Goal: Task Accomplishment & Management: Manage account settings

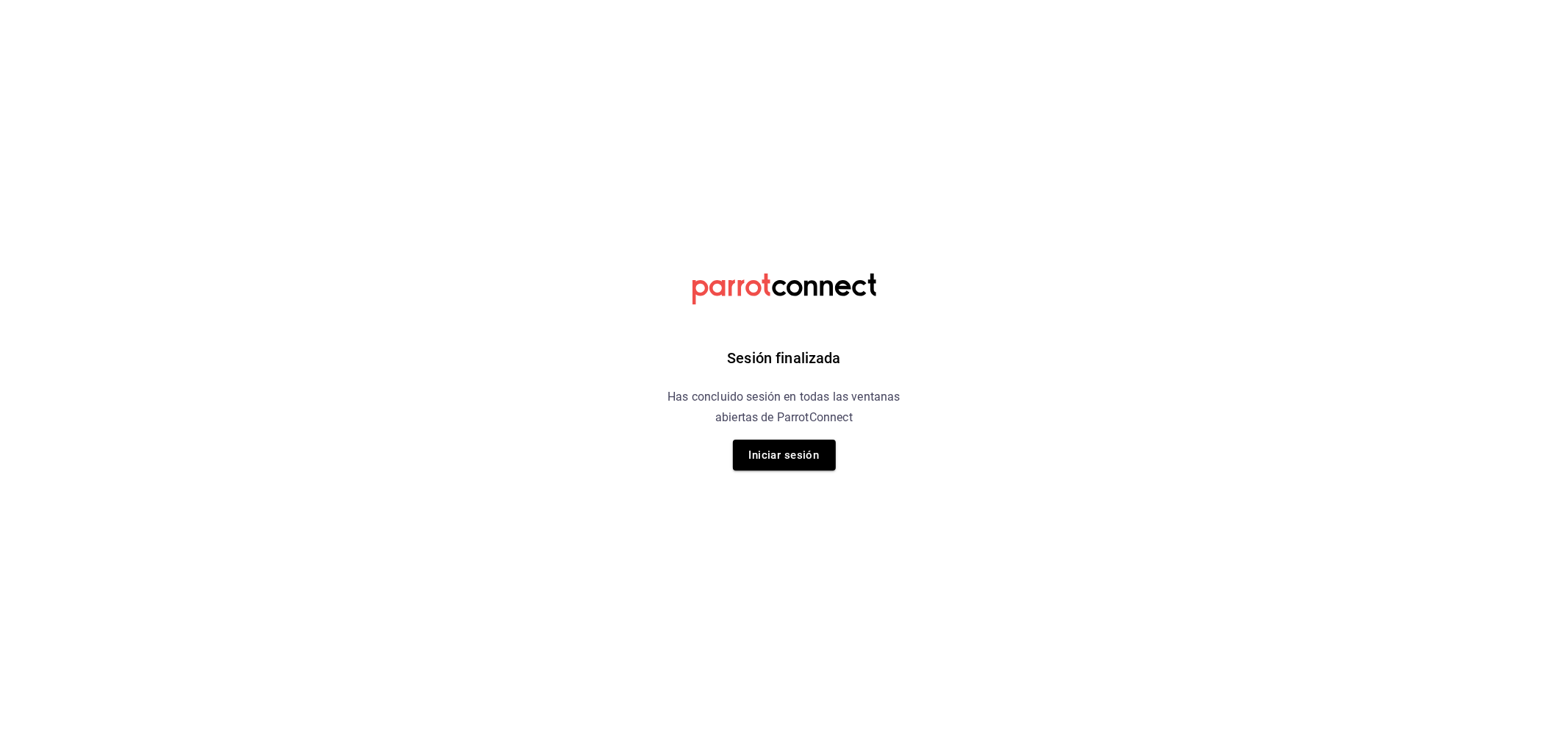
click at [797, 487] on div "Sesión finalizada Has concluido sesión en todas las ventanas abiertas de Parrot…" at bounding box center [783, 372] width 371 height 744
click at [797, 466] on button "Iniciar sesión" at bounding box center [784, 455] width 103 height 31
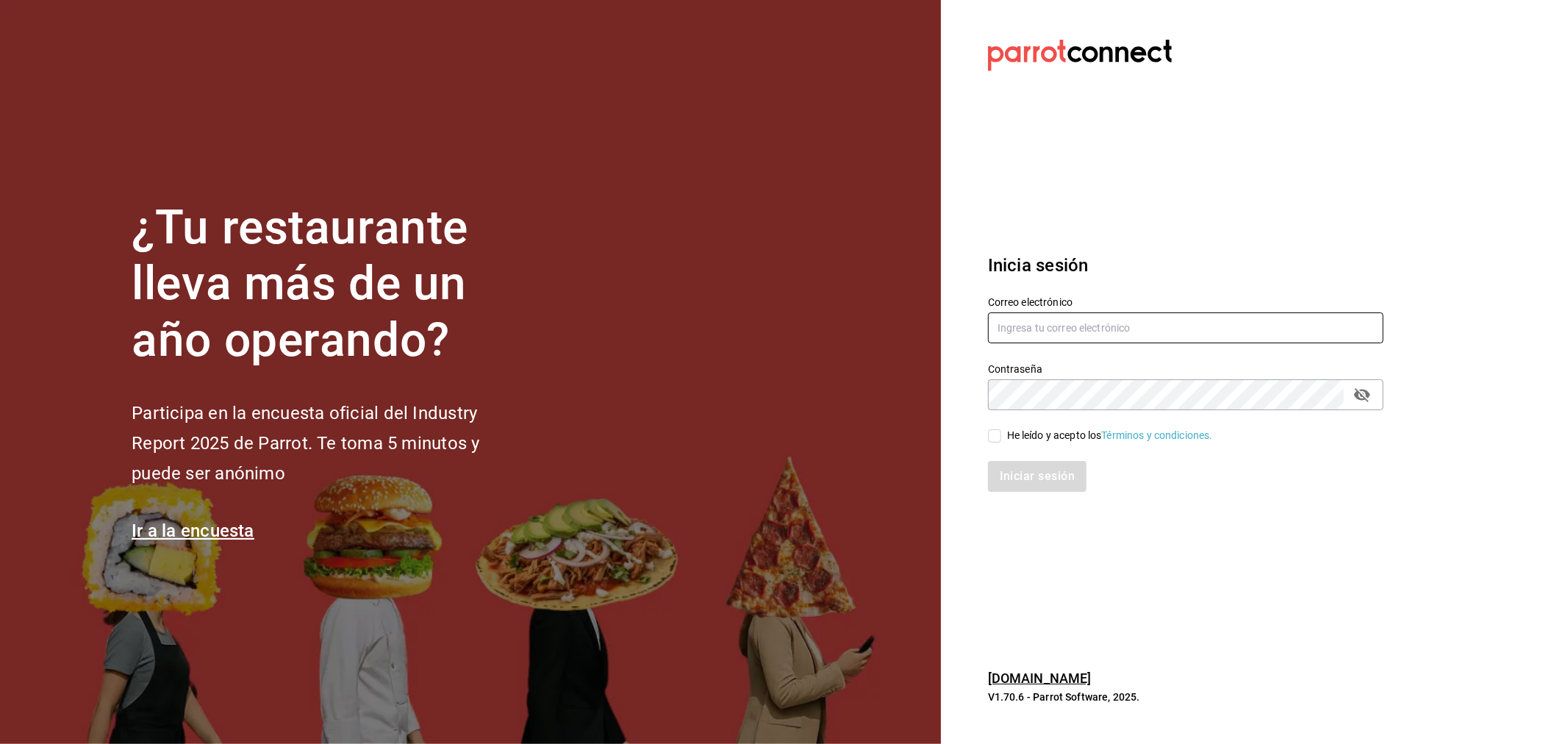
type input "ismael.briones@grupocosteno.com"
click at [998, 434] on input "He leído y acepto los Términos y condiciones." at bounding box center [995, 436] width 13 height 13
checkbox input "true"
click at [1037, 471] on button "Iniciar sesión" at bounding box center [1038, 476] width 100 height 31
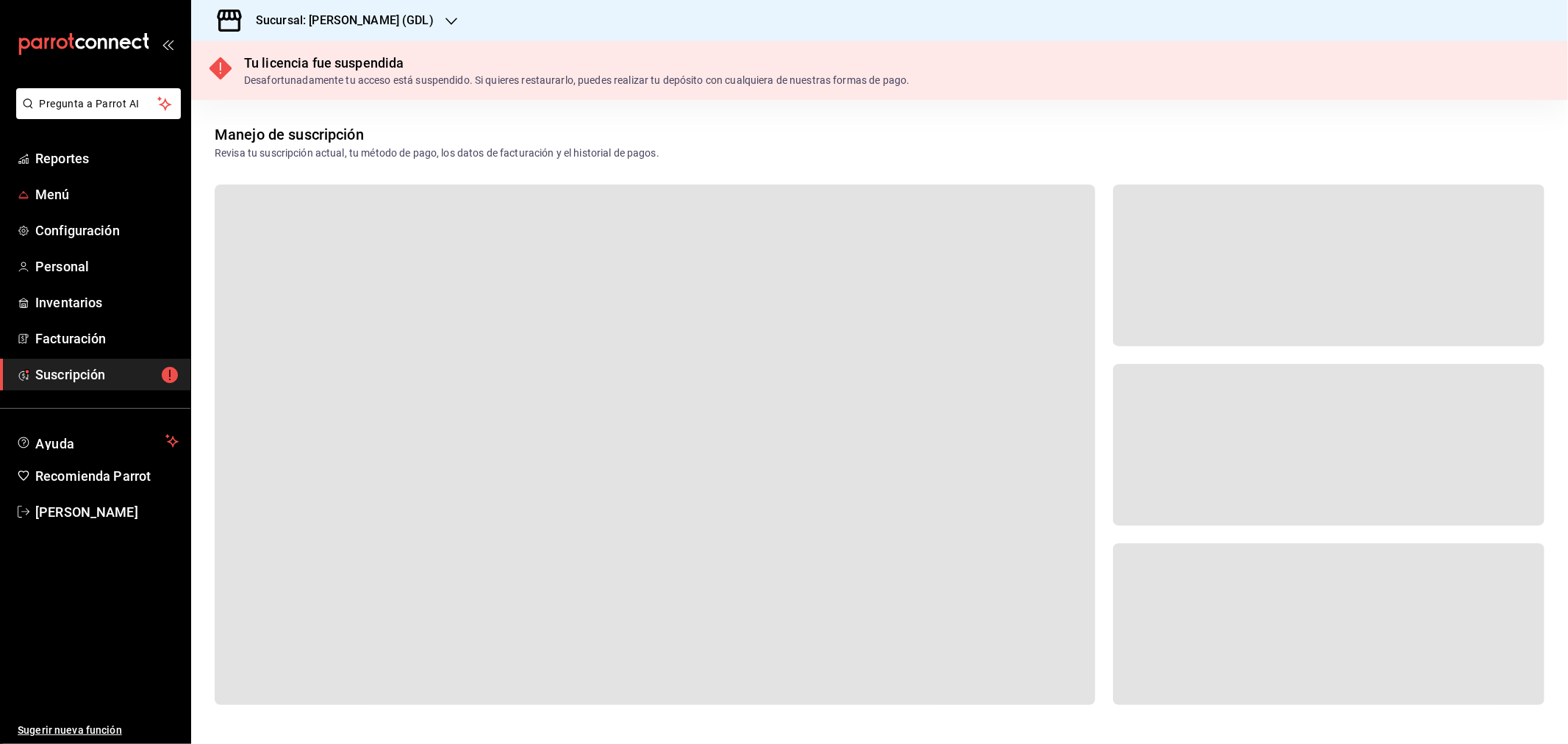
click at [79, 236] on span "Configuración" at bounding box center [106, 230] width 144 height 20
click at [398, 16] on div "Sucursal: [PERSON_NAME] (GDL)" at bounding box center [333, 20] width 260 height 41
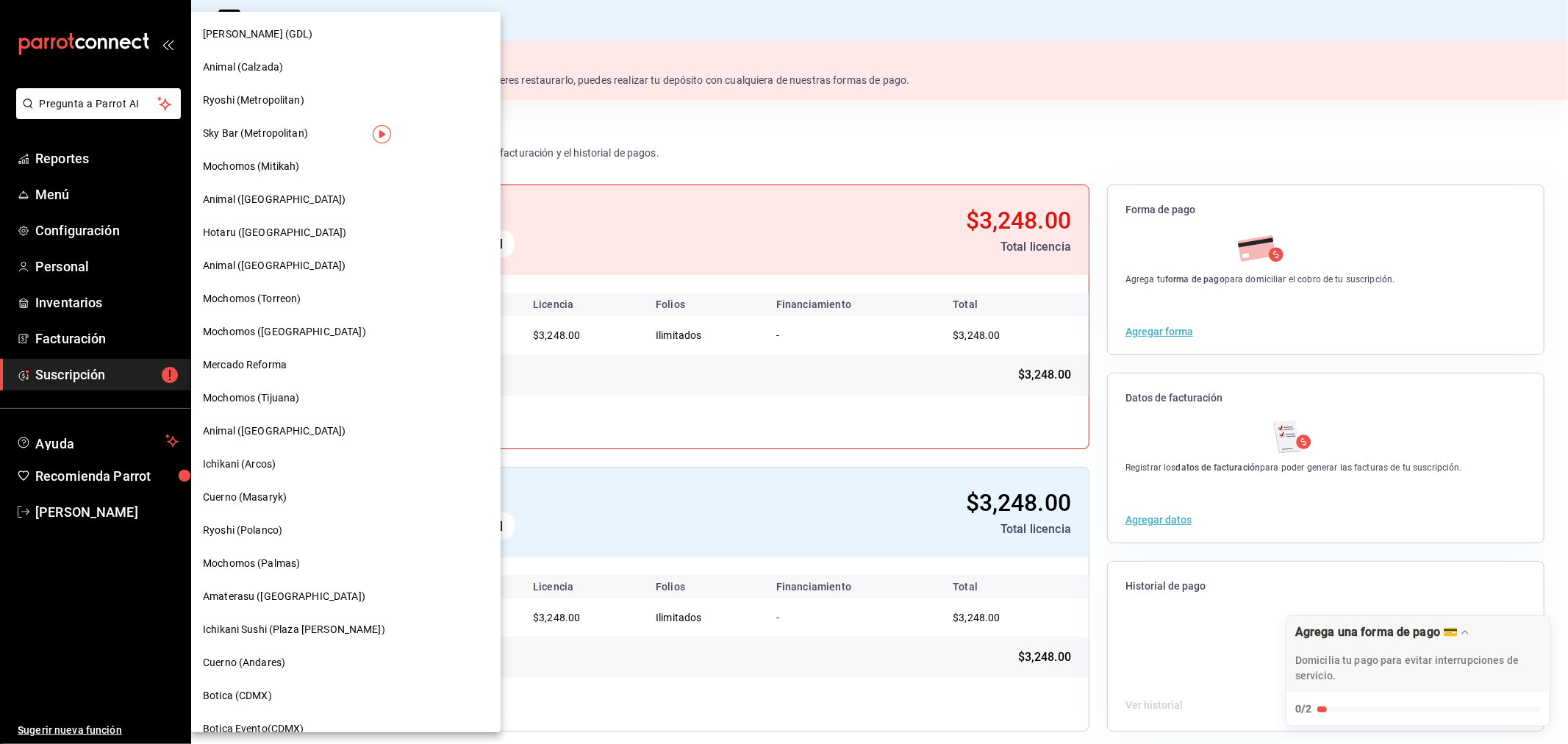
click at [80, 263] on div at bounding box center [784, 372] width 1568 height 744
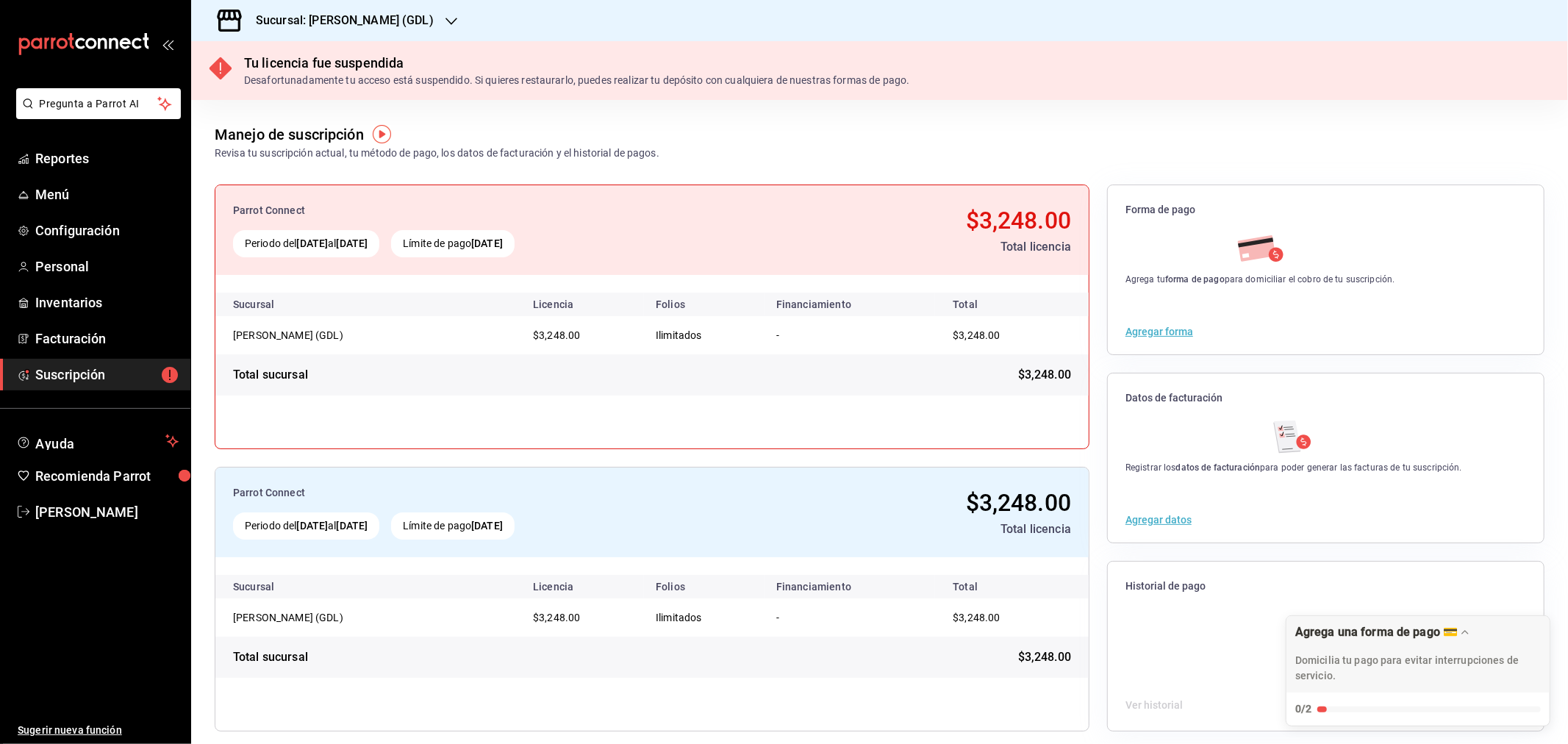
click at [339, 16] on h3 "Sucursal: [PERSON_NAME] (GDL)" at bounding box center [338, 21] width 190 height 18
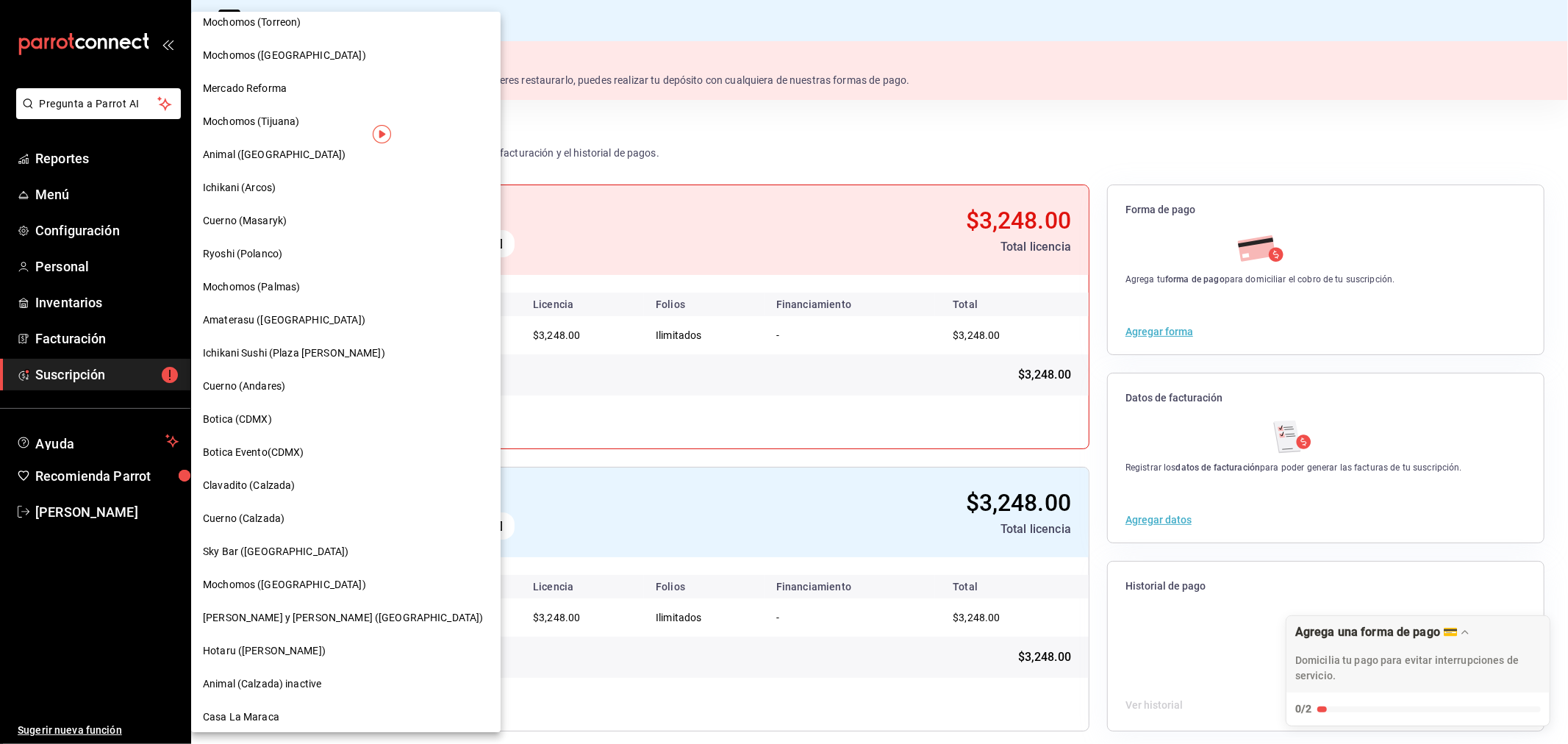
scroll to position [270, 0]
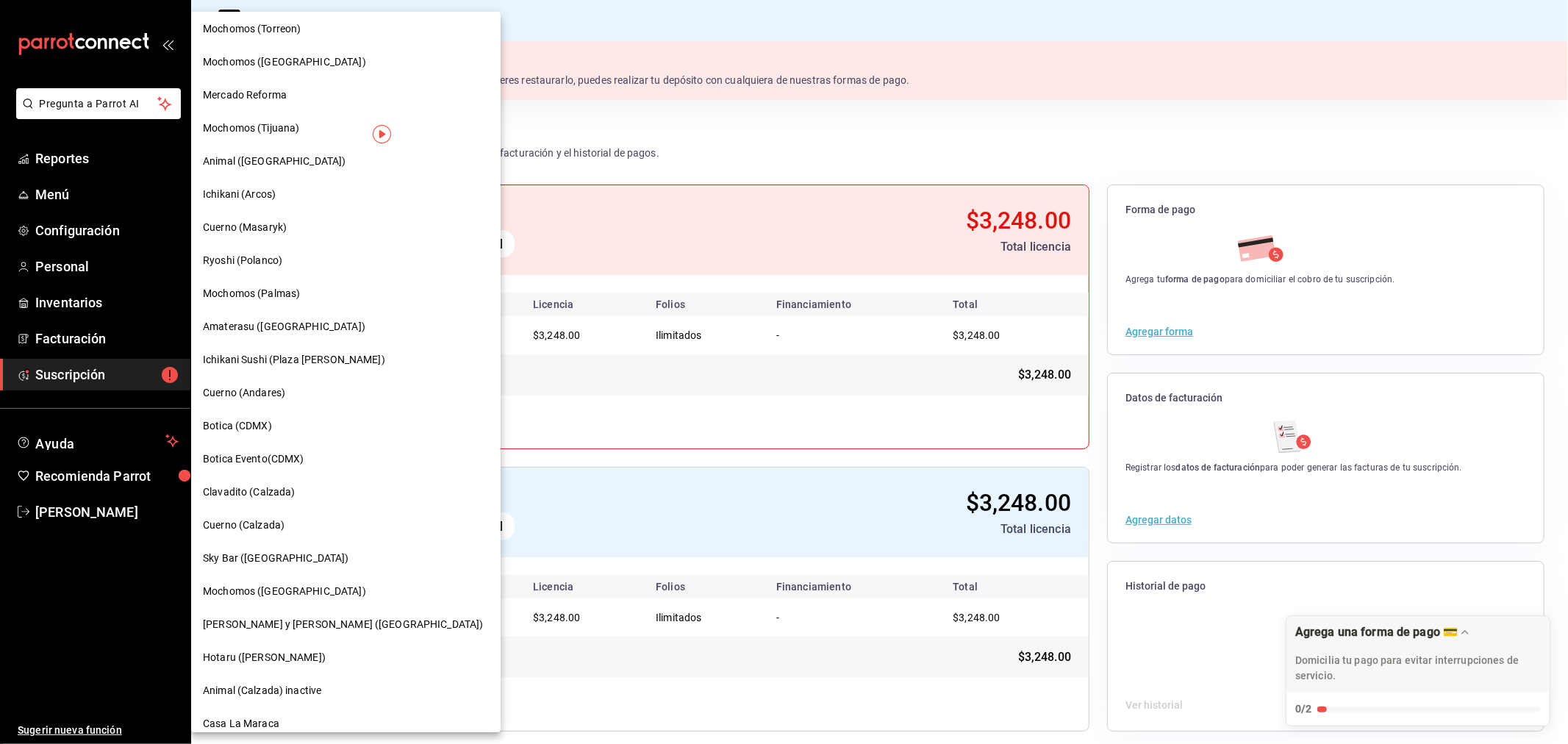
click at [248, 88] on span "Mercado Reforma" at bounding box center [245, 95] width 84 height 16
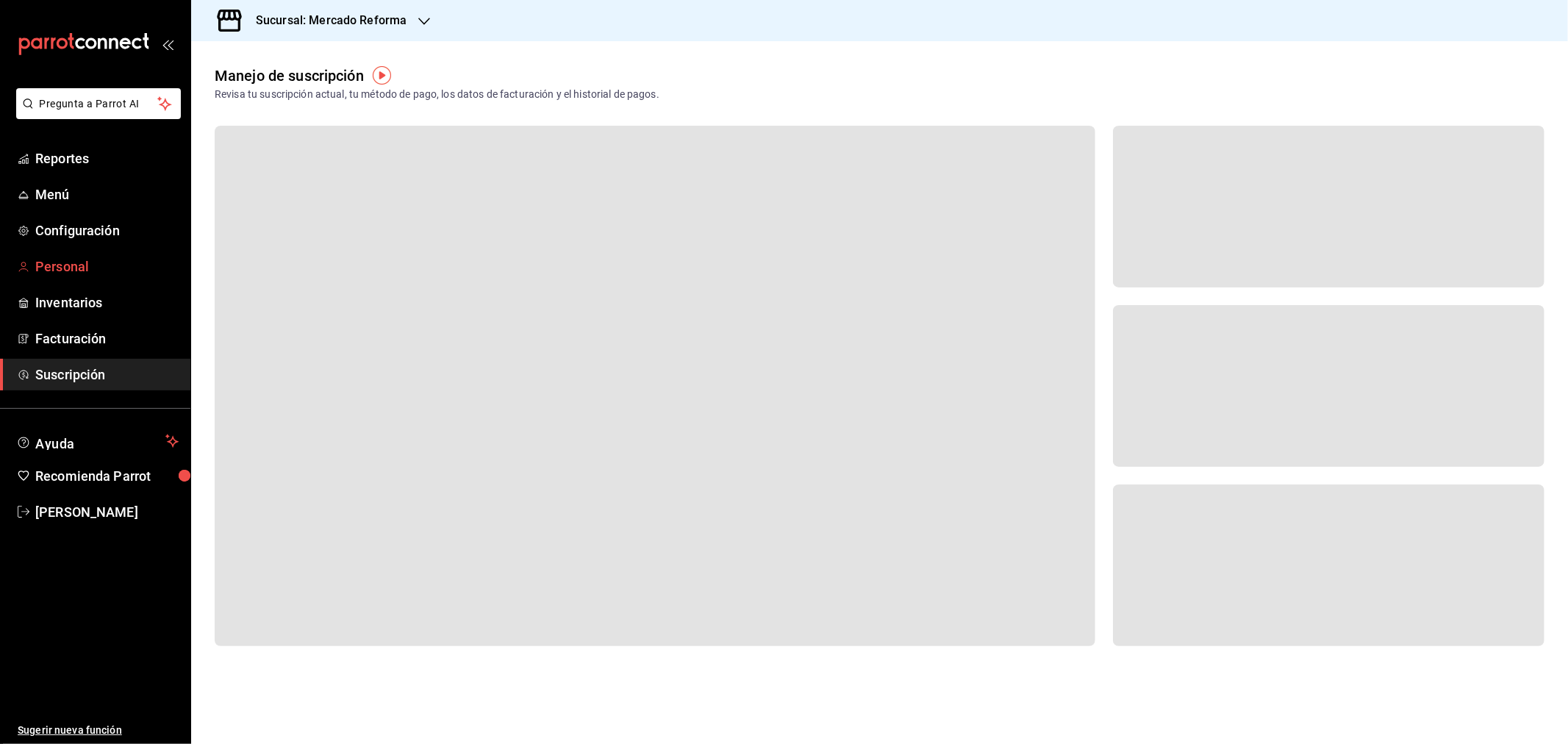
click at [55, 263] on span "Personal" at bounding box center [106, 266] width 144 height 20
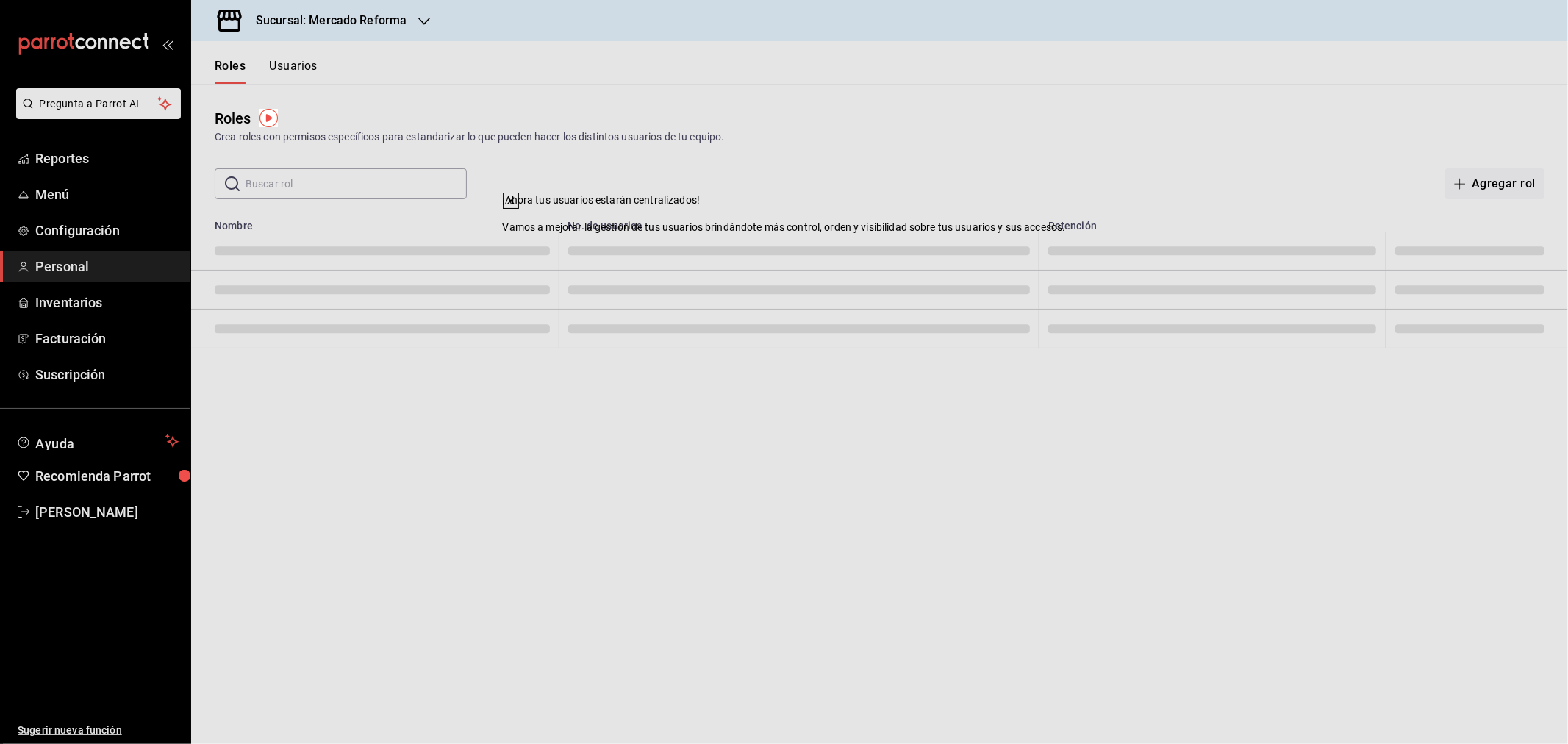
click at [957, 247] on span at bounding box center [799, 251] width 462 height 9
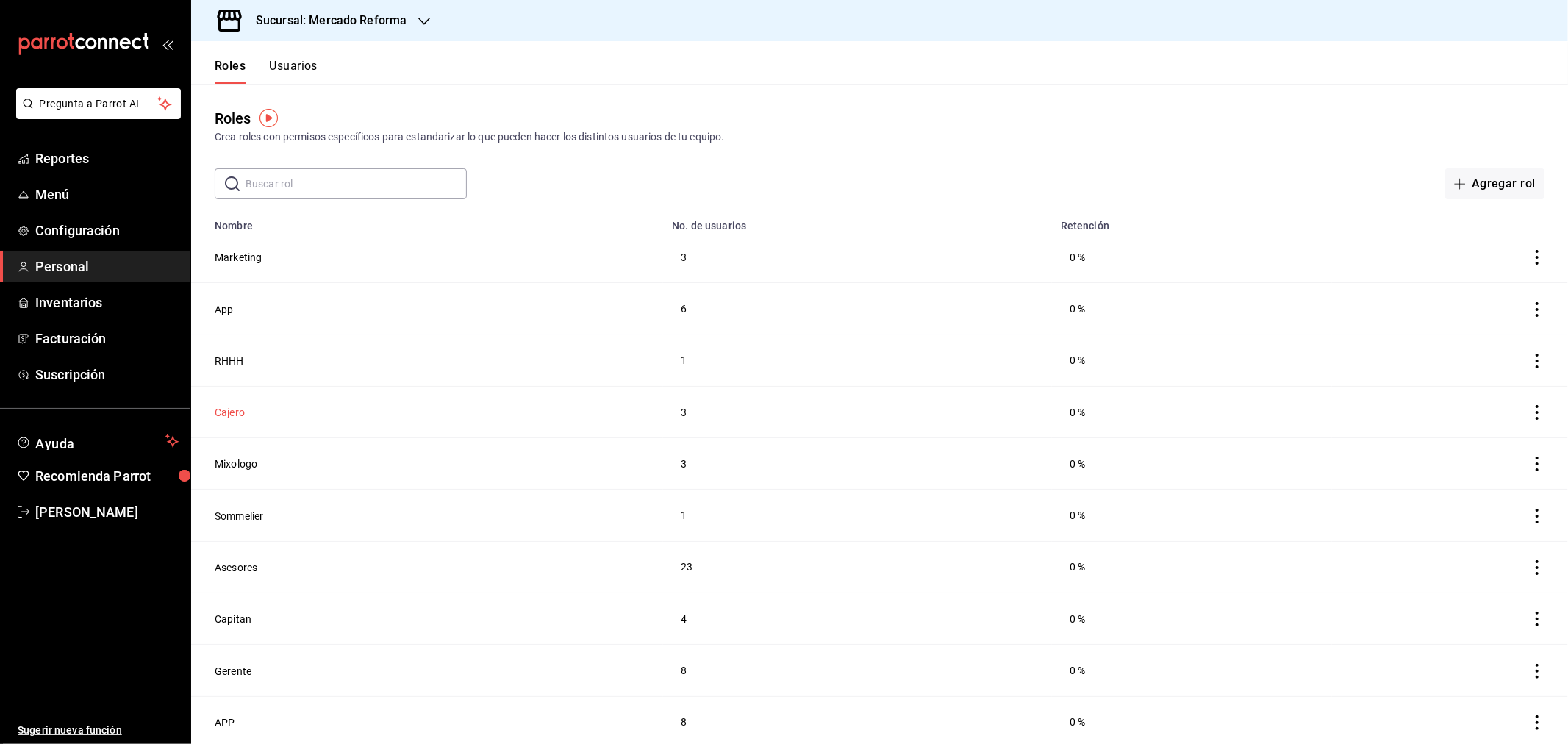
click at [221, 406] on button "Cajero" at bounding box center [230, 412] width 30 height 15
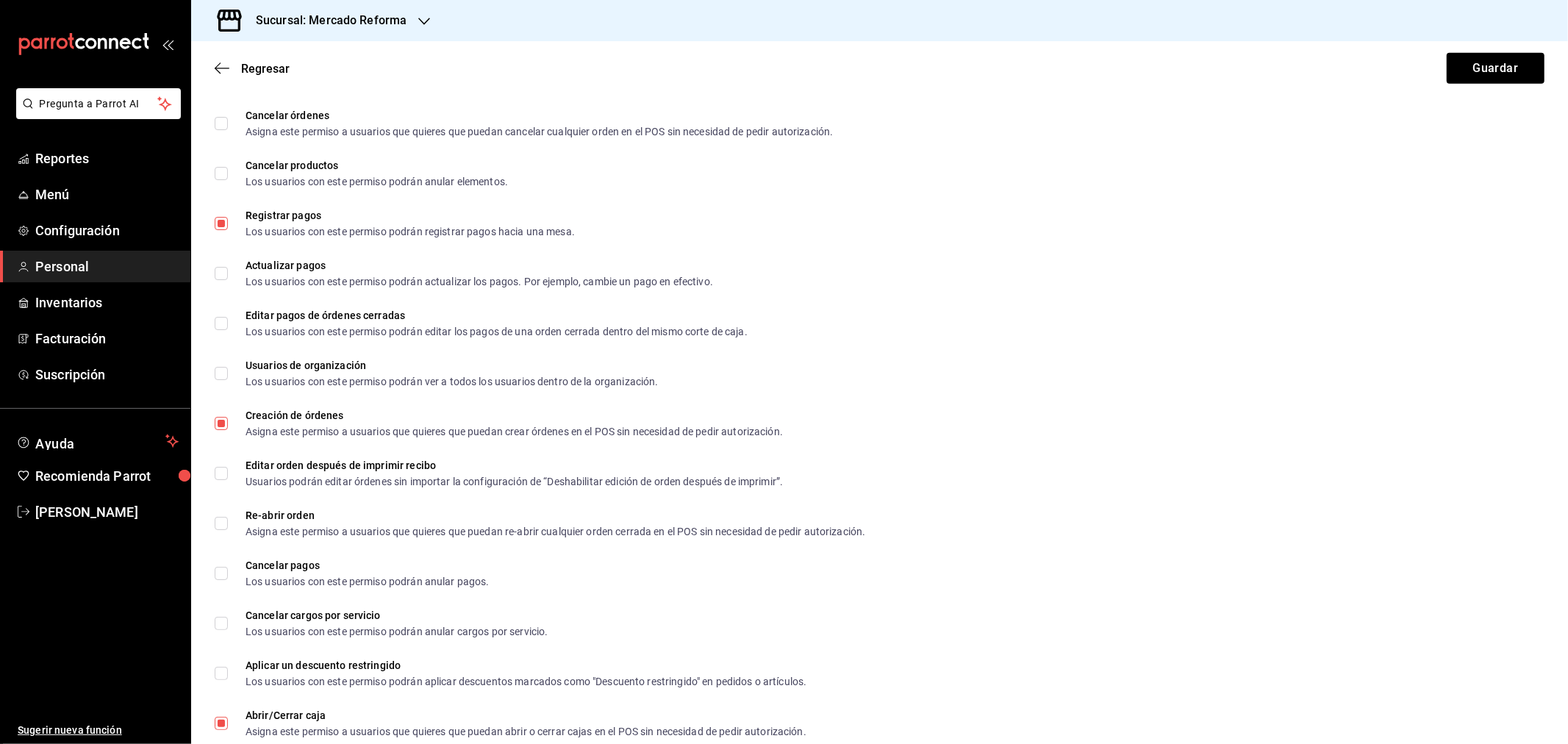
scroll to position [679, 0]
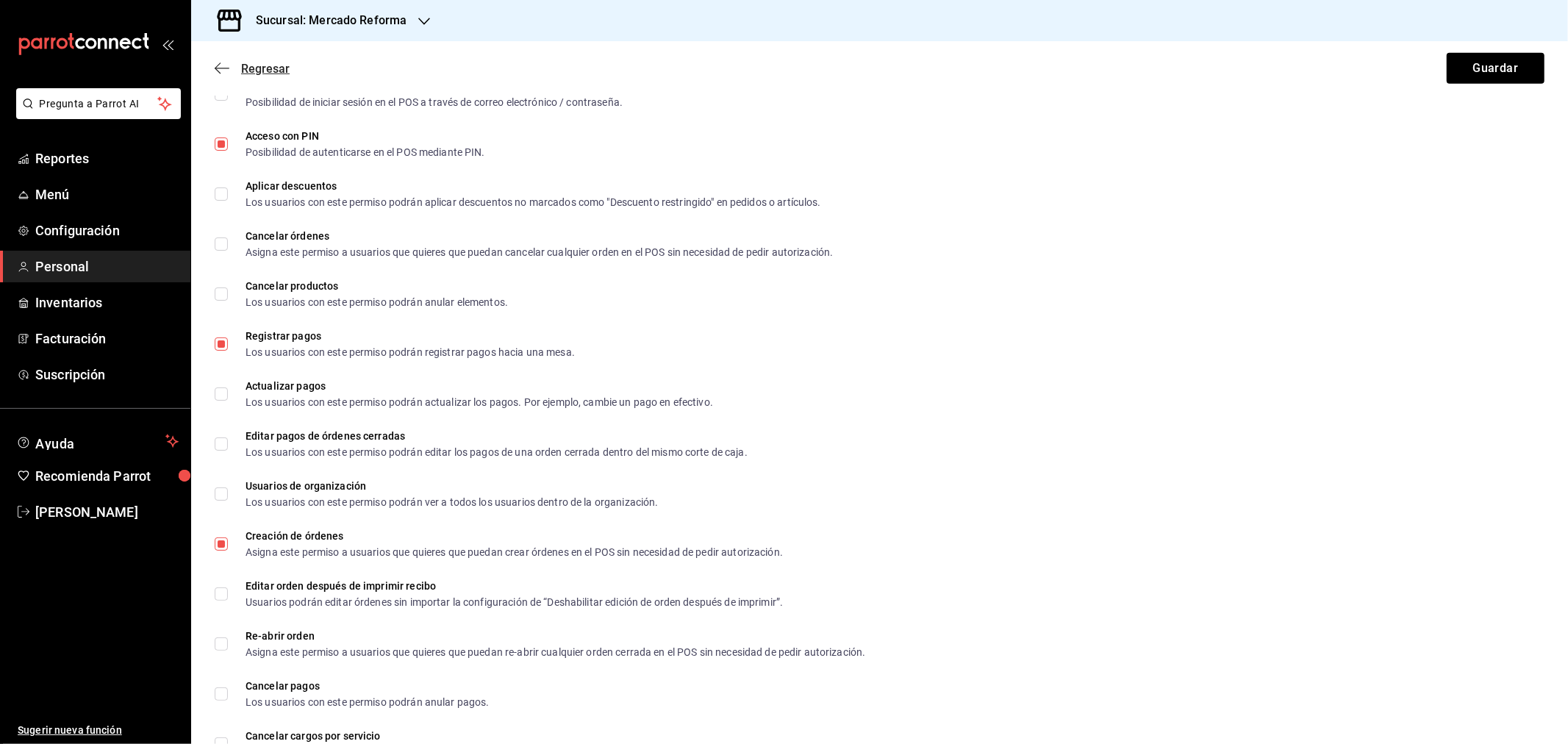
click at [217, 69] on icon "button" at bounding box center [222, 68] width 15 height 13
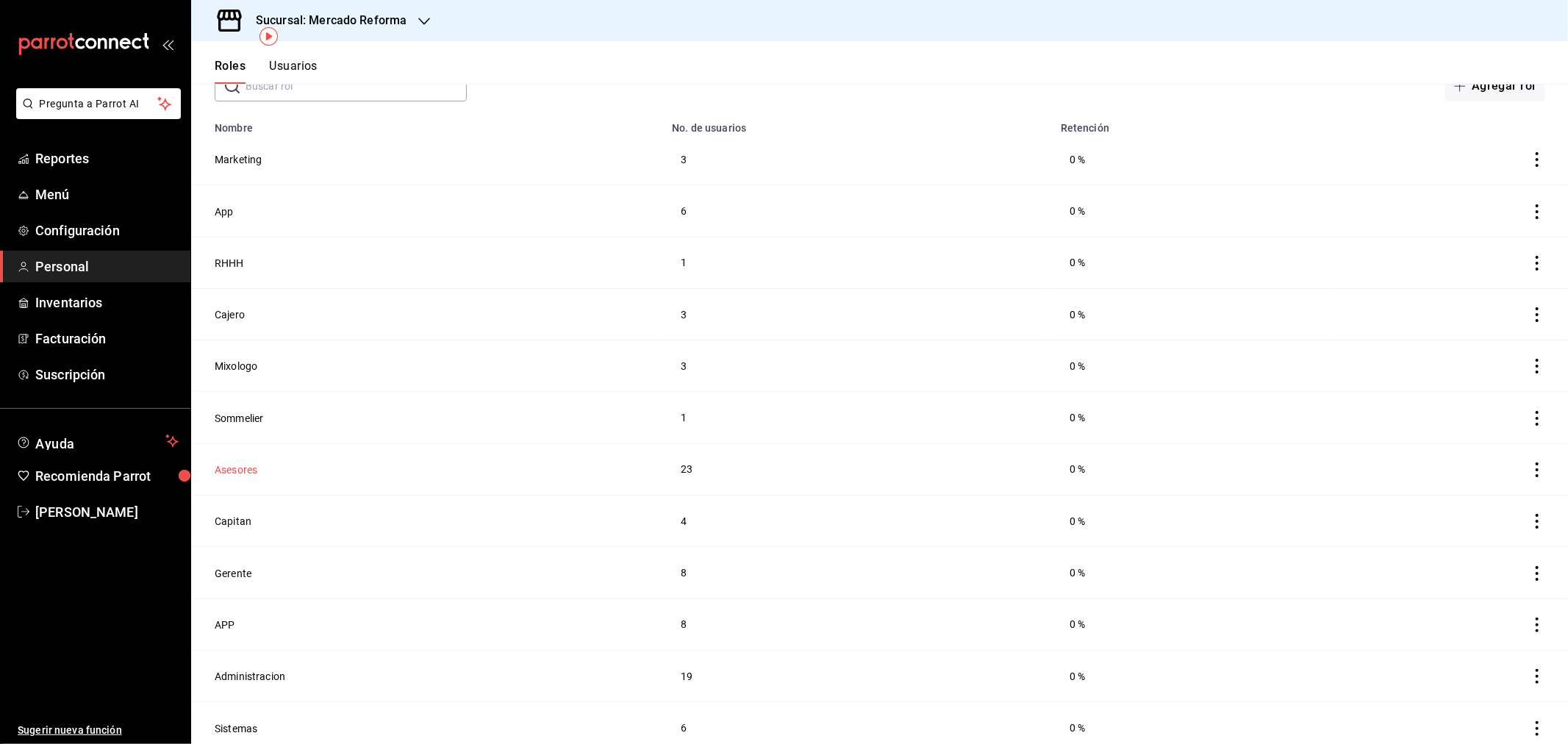
scroll to position [103, 0]
click at [237, 517] on button "Capitan" at bounding box center [233, 516] width 36 height 15
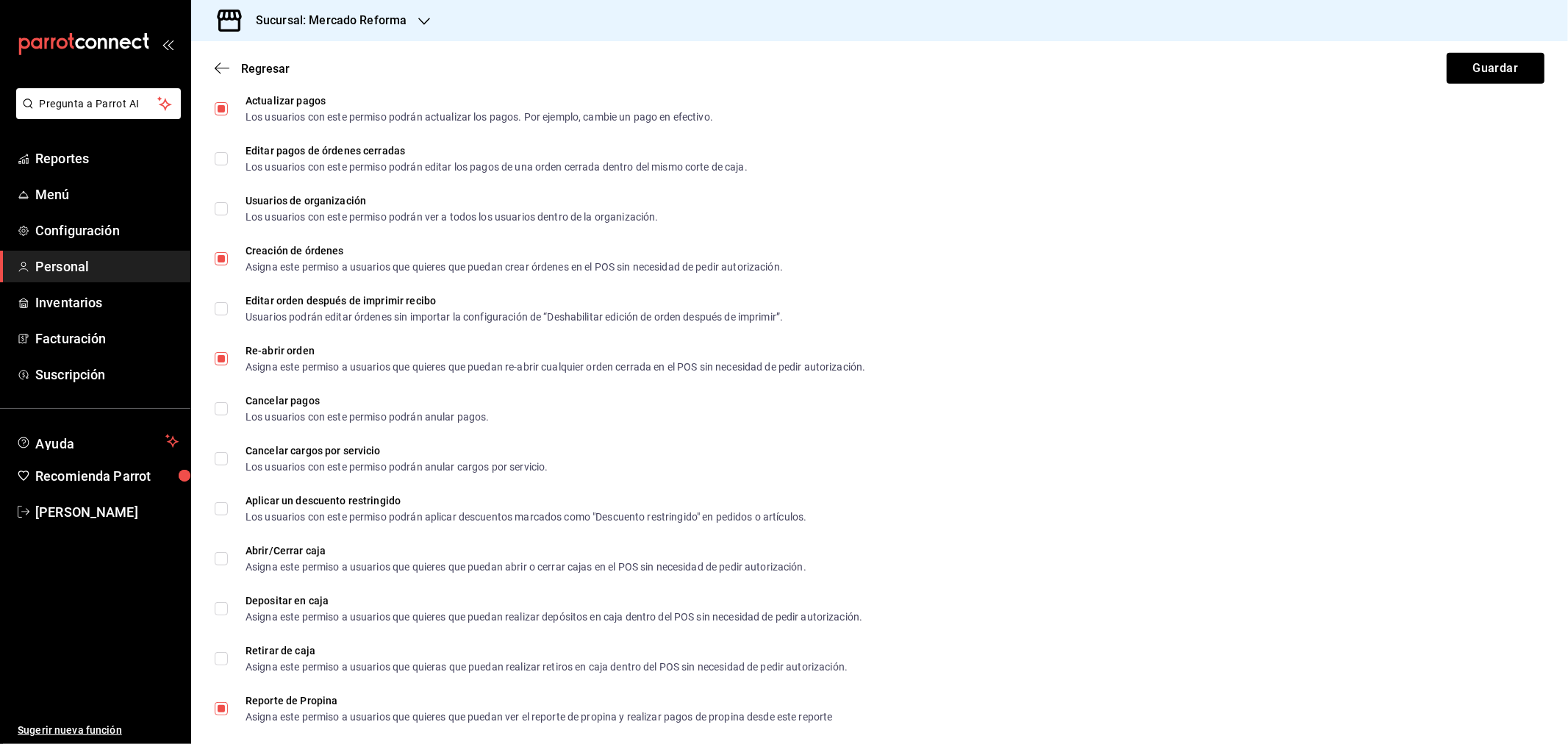
scroll to position [924, 0]
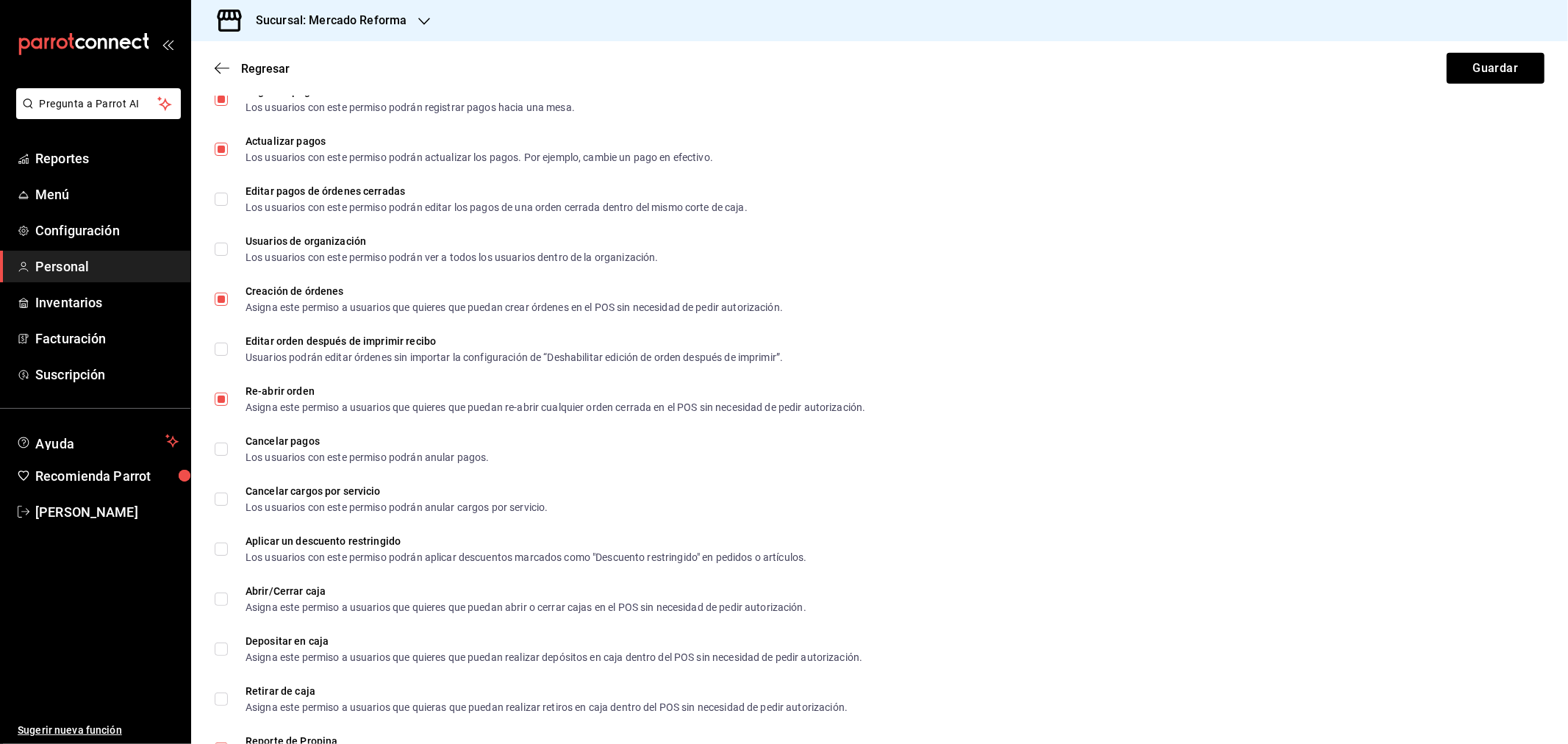
click at [213, 72] on div "Regresar Guardar" at bounding box center [879, 68] width 1377 height 54
click at [216, 68] on icon "button" at bounding box center [222, 68] width 15 height 13
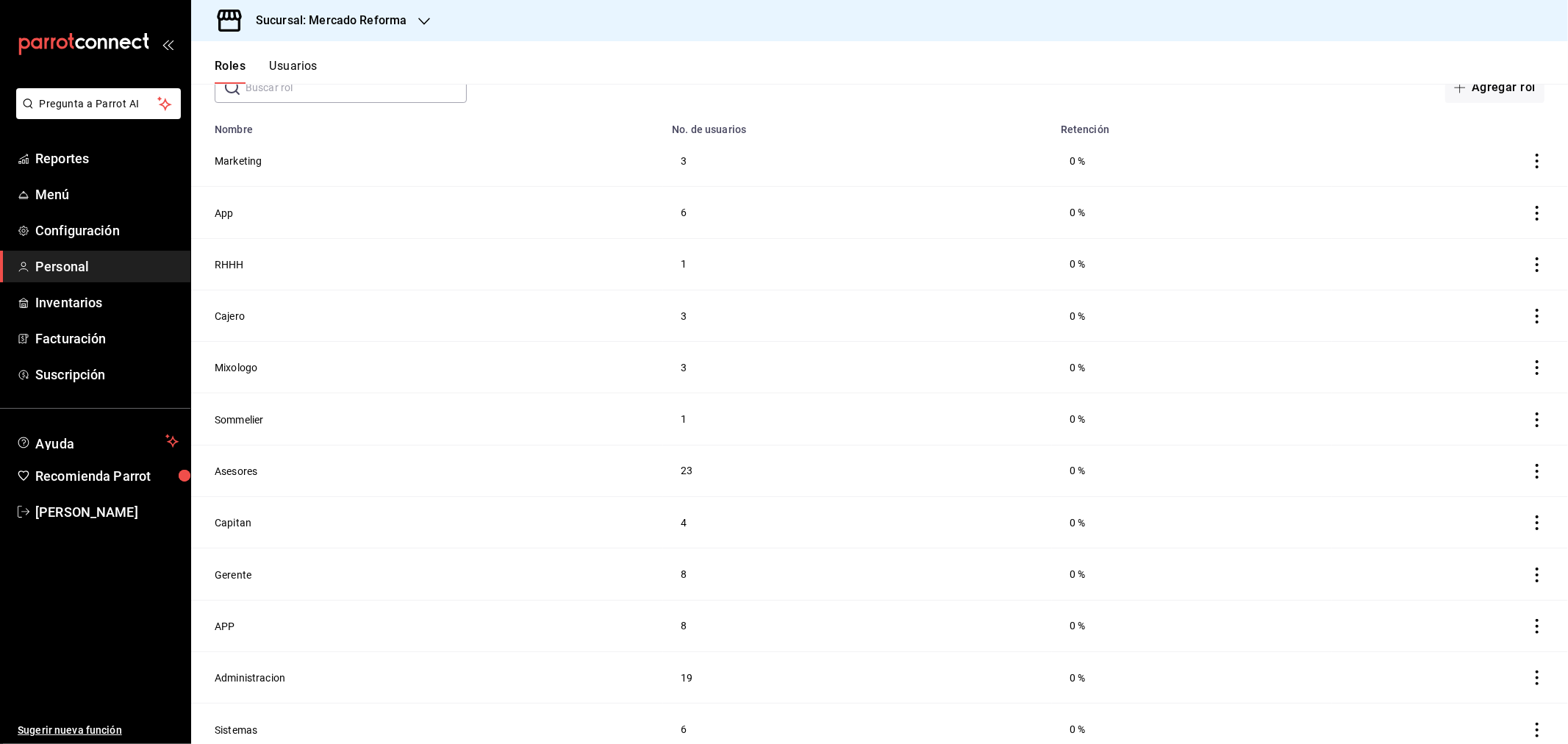
scroll to position [103, 0]
click at [228, 563] on button "Gerente" at bounding box center [233, 568] width 36 height 15
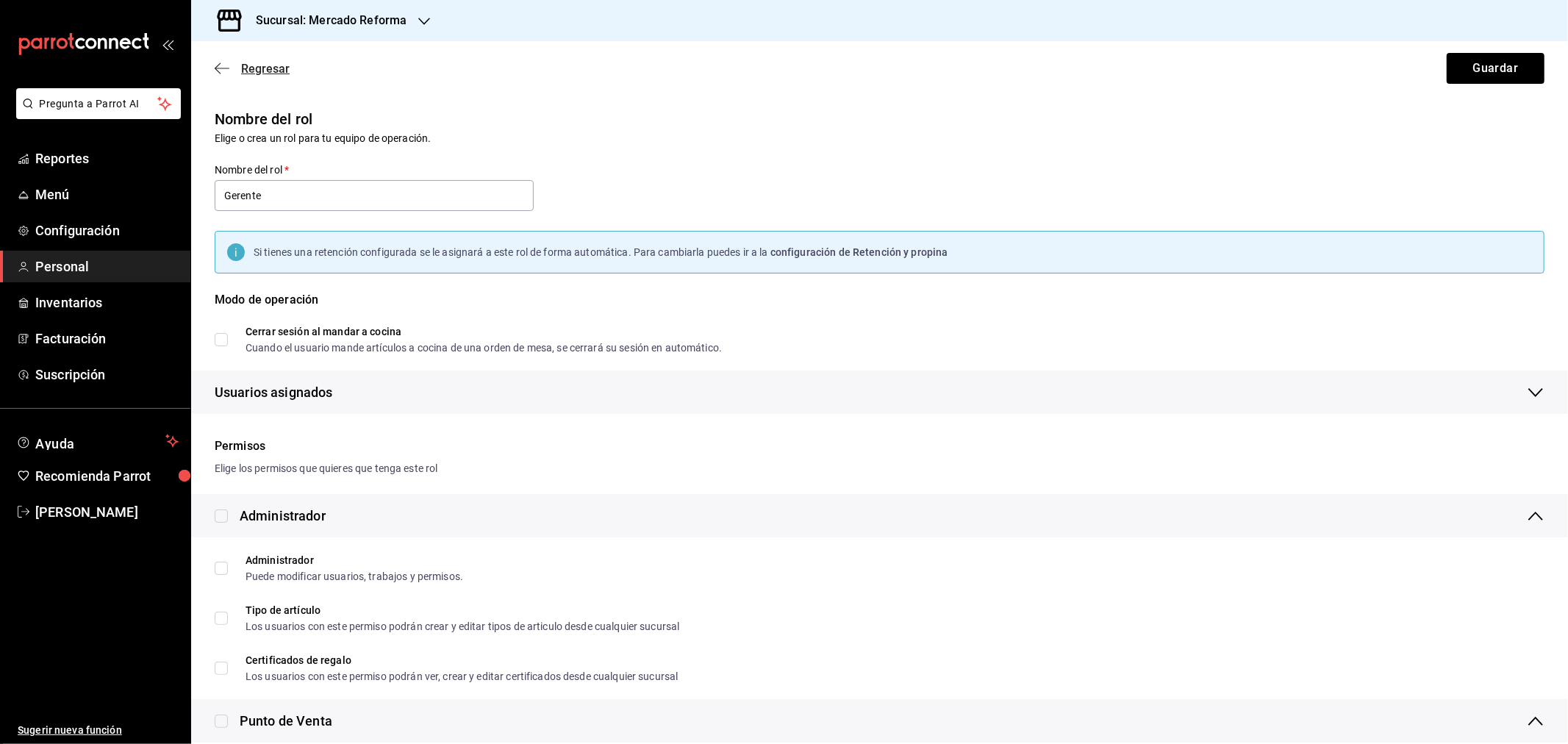
click at [220, 67] on icon "button" at bounding box center [222, 68] width 15 height 13
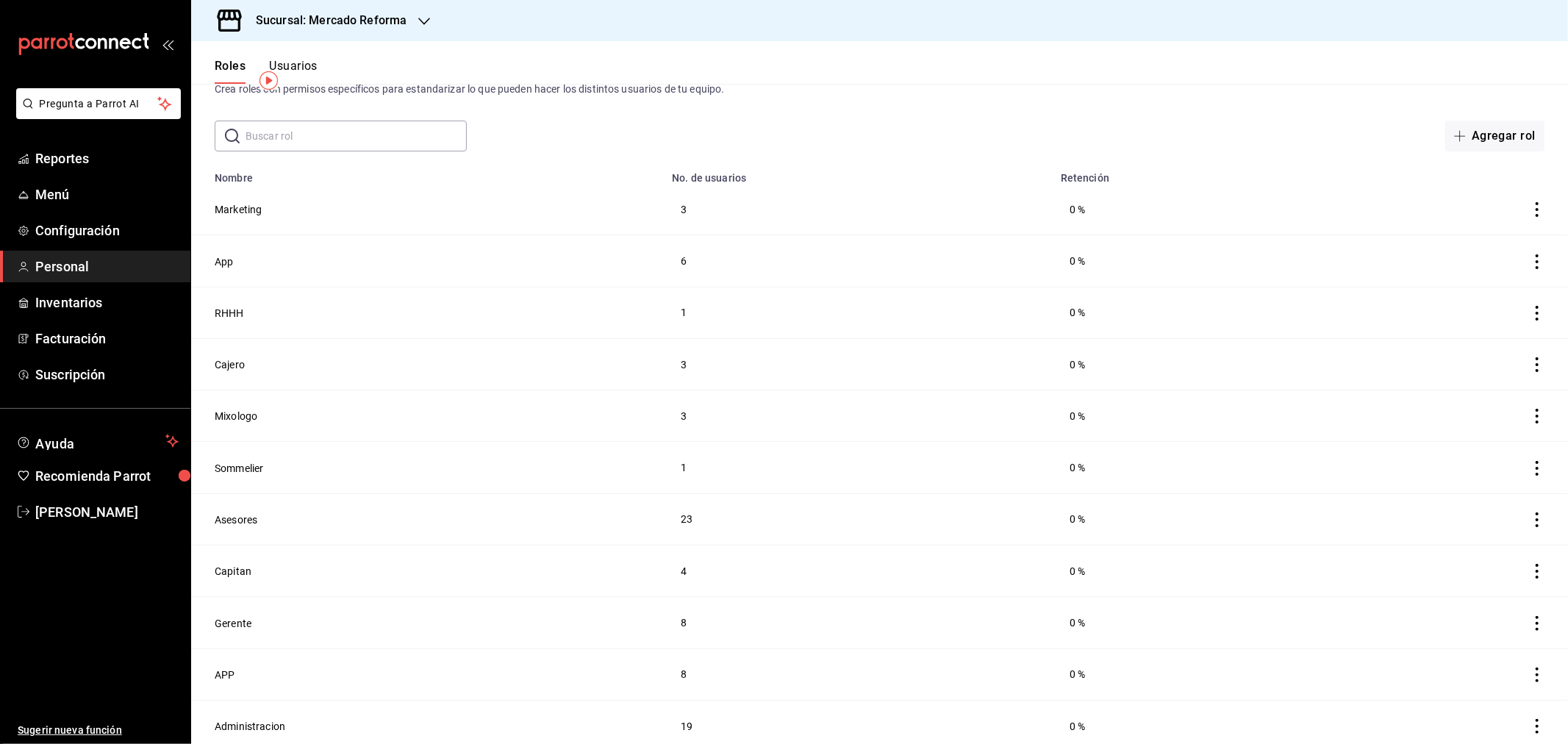
scroll to position [103, 0]
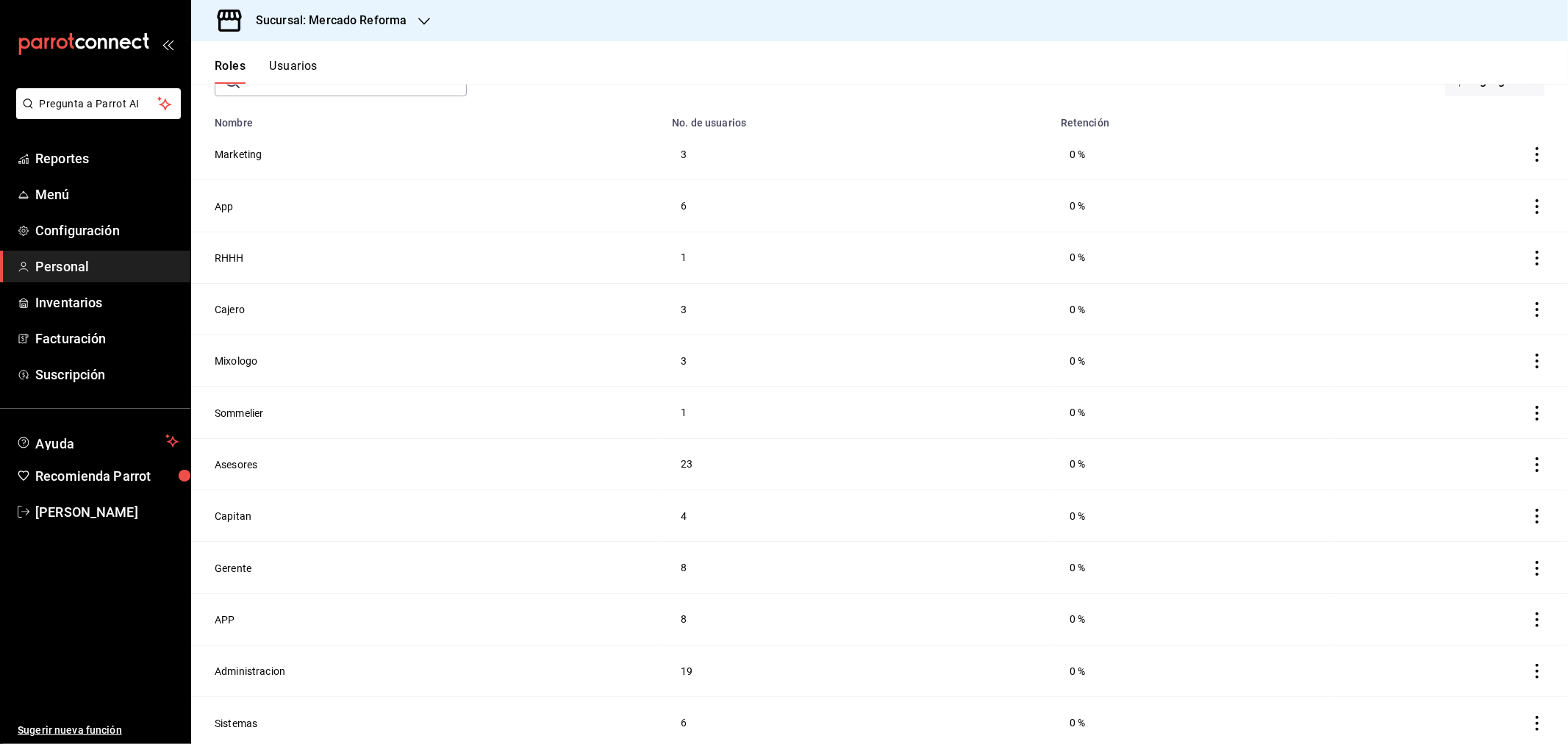
click at [80, 248] on ul "Reportes Menú Configuración Personal Inventarios Facturación Suscripción" at bounding box center [95, 266] width 190 height 248
click at [74, 260] on span "Personal" at bounding box center [106, 266] width 144 height 20
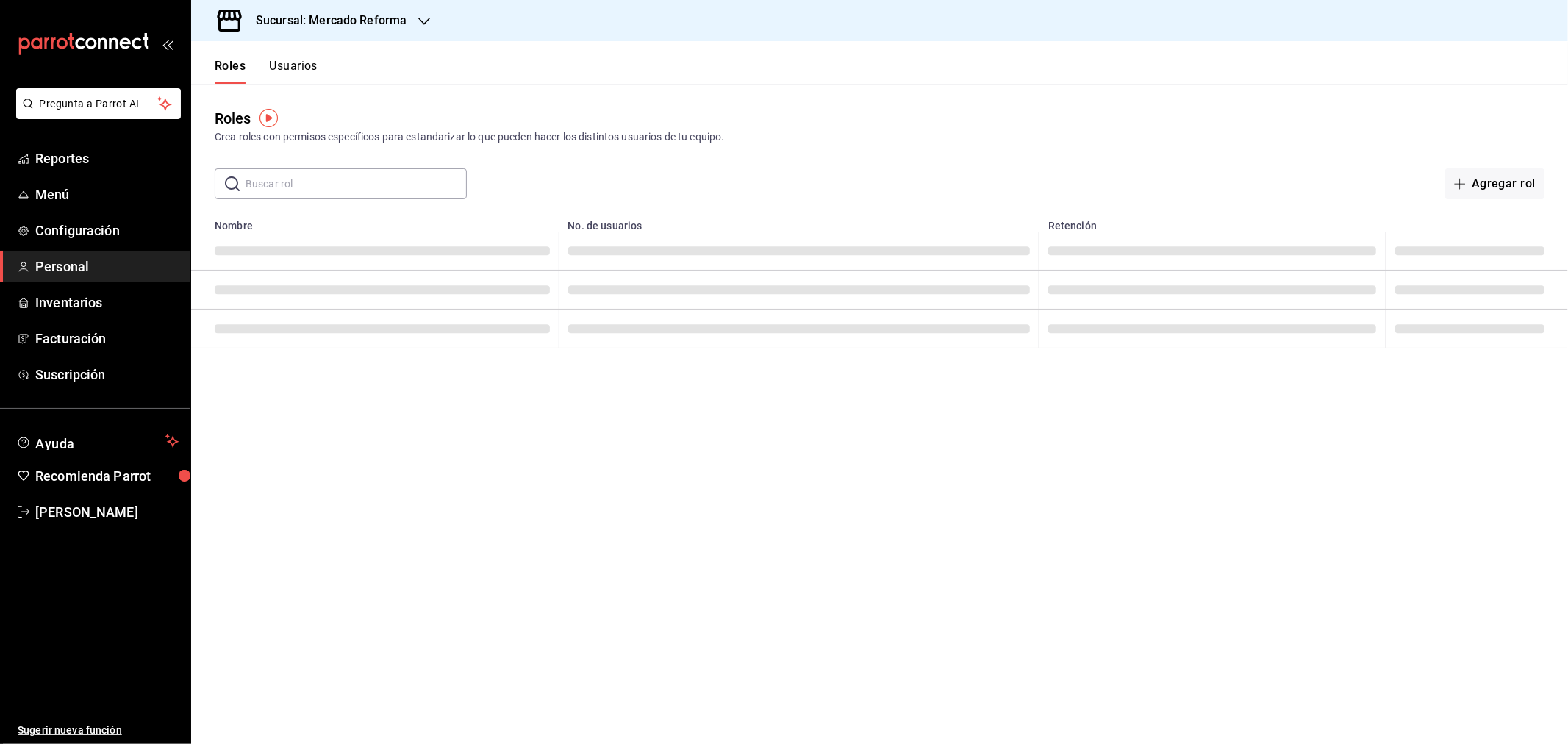
click at [410, 17] on div "Sucursal: Mercado Reforma" at bounding box center [319, 20] width 233 height 41
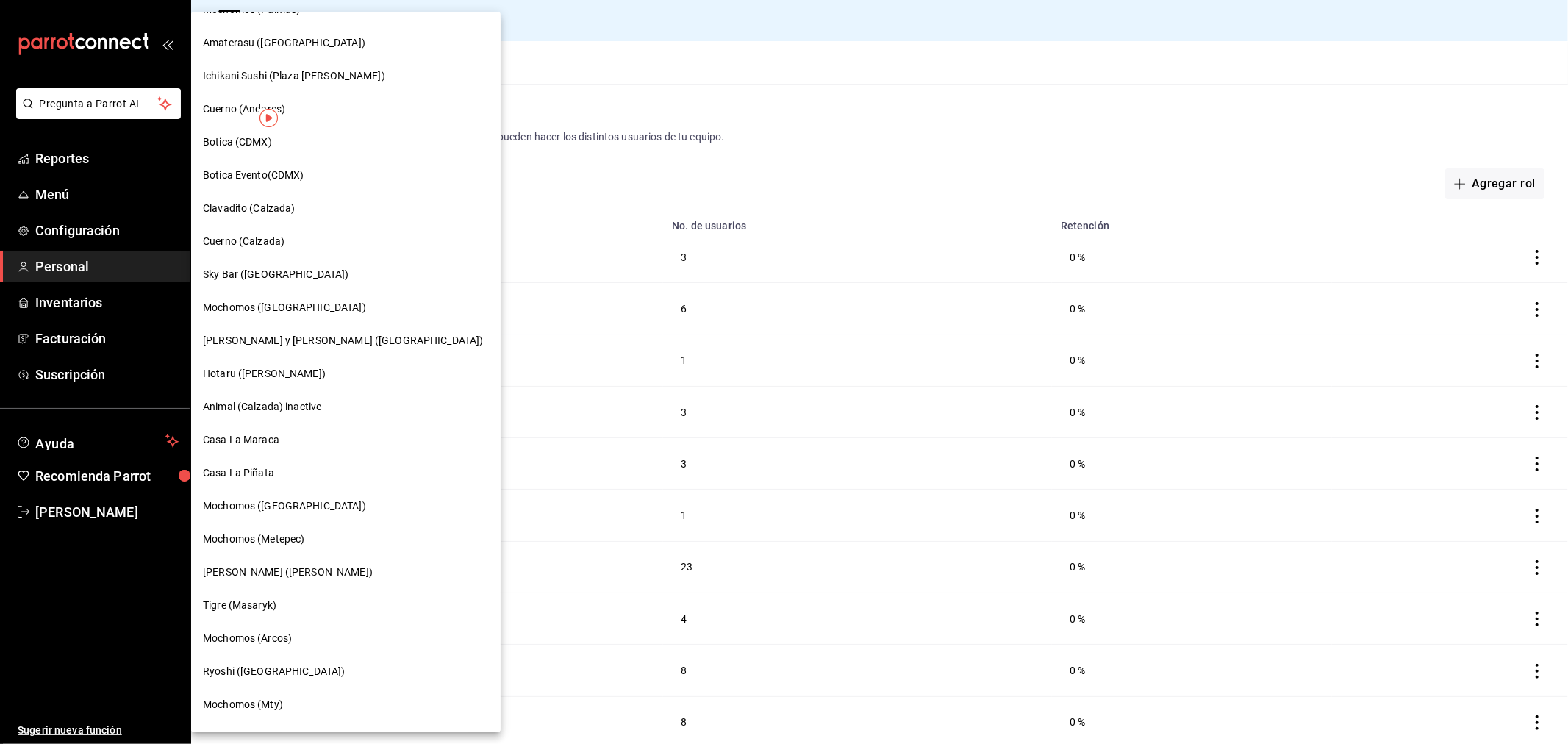
scroll to position [844, 0]
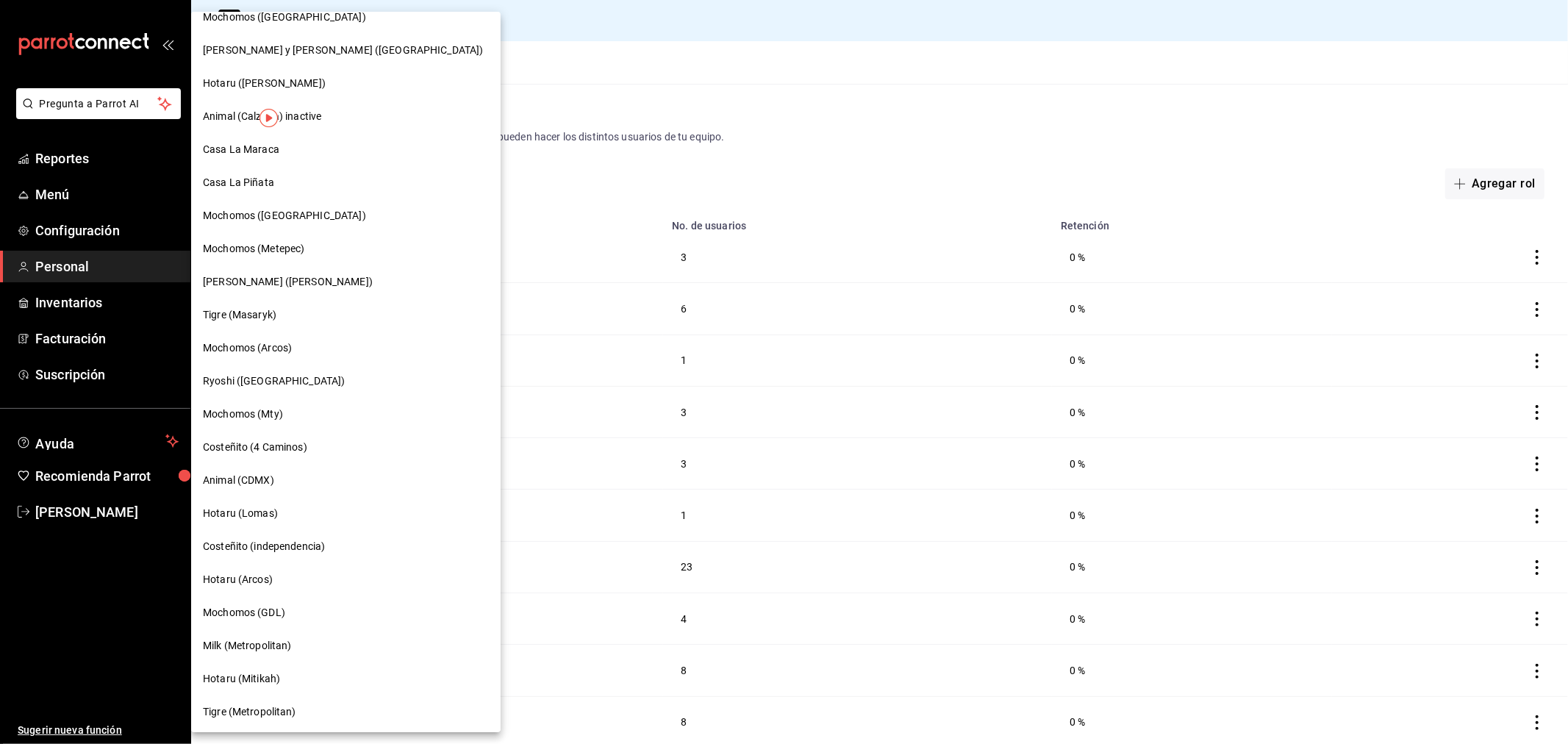
click at [216, 77] on span "Hotaru ([PERSON_NAME])" at bounding box center [264, 83] width 123 height 16
